Goal: Transaction & Acquisition: Purchase product/service

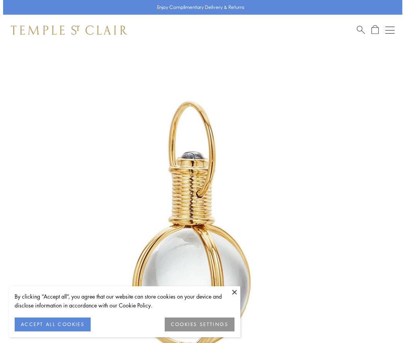
scroll to position [196, 0]
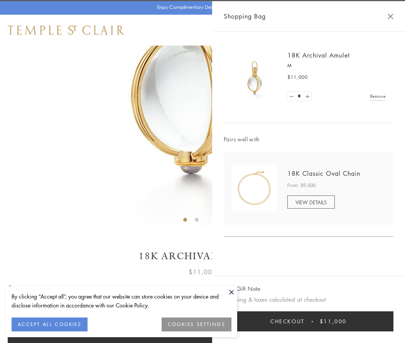
click at [309, 321] on button "Checkout $11,000" at bounding box center [309, 321] width 170 height 20
